Goal: Information Seeking & Learning: Learn about a topic

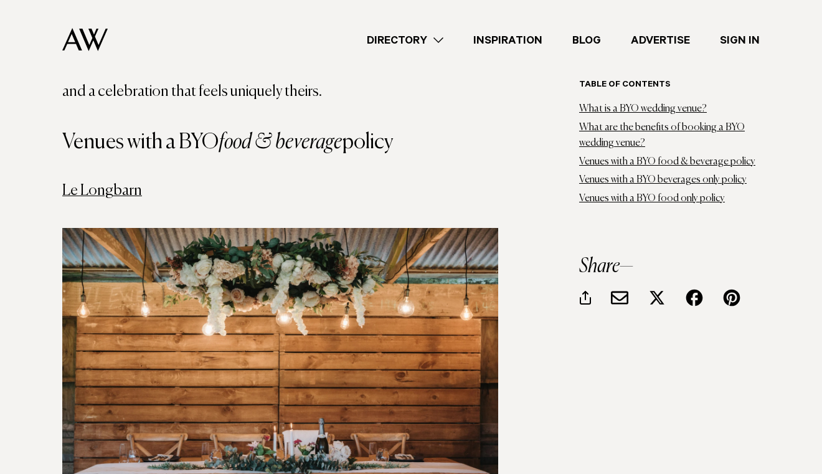
scroll to position [1878, 0]
click at [131, 183] on link "Le Longbarn" at bounding box center [102, 190] width 80 height 15
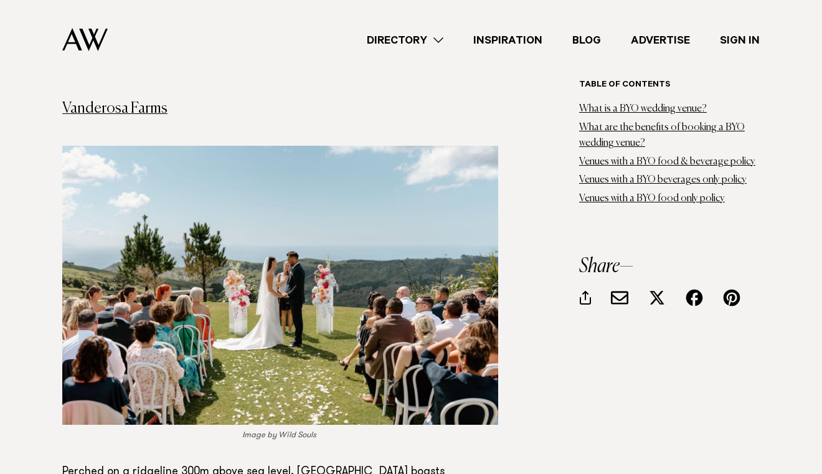
scroll to position [3201, 0]
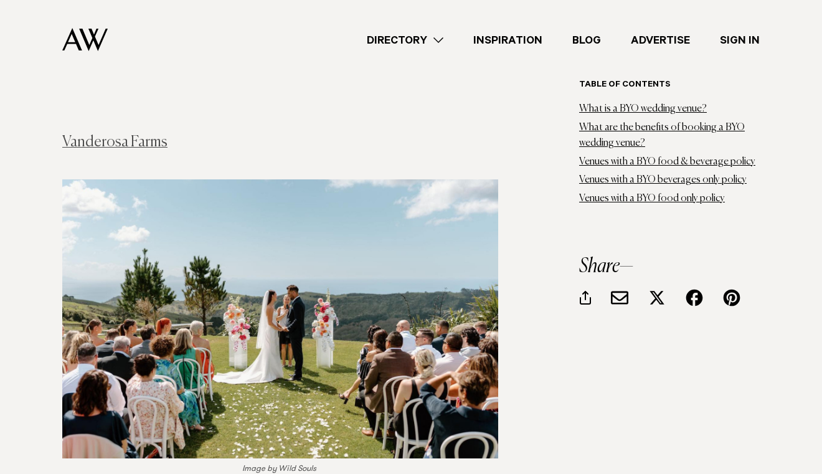
click at [117, 135] on link "Vanderosa Farms" at bounding box center [114, 142] width 105 height 15
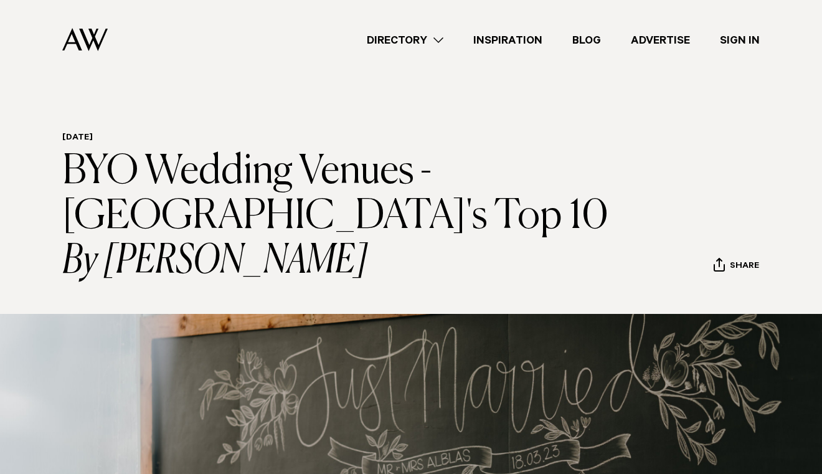
scroll to position [0, 0]
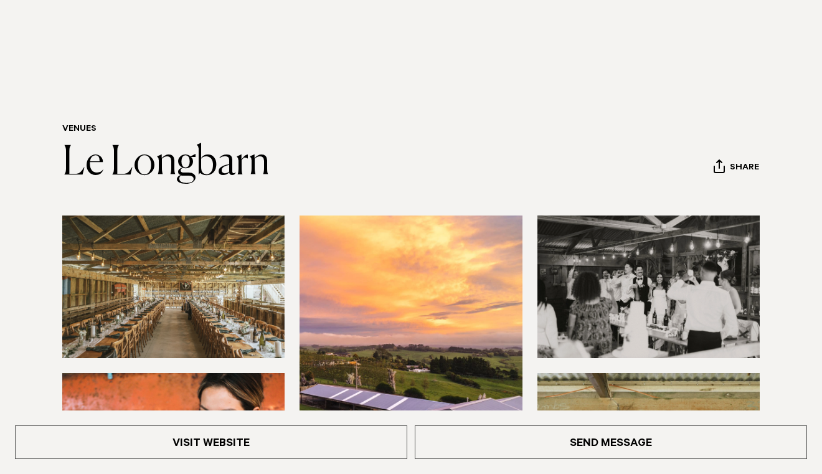
scroll to position [9, 0]
click at [182, 310] on img at bounding box center [173, 286] width 222 height 143
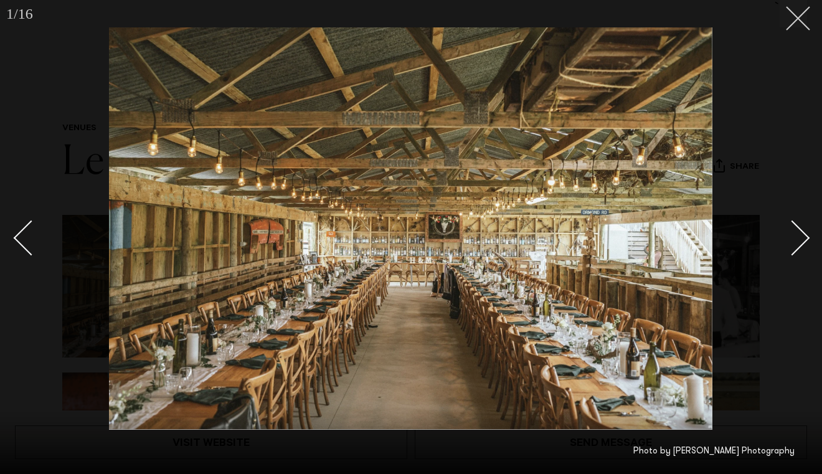
click at [790, 20] on icon at bounding box center [793, 13] width 15 height 15
